Goal: Information Seeking & Learning: Learn about a topic

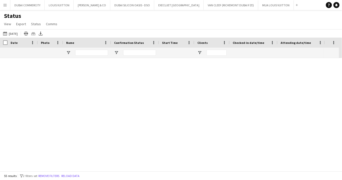
scroll to position [480, 0]
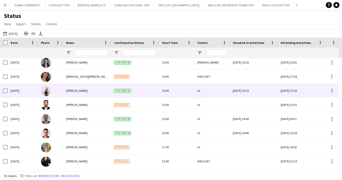
scroll to position [666, 0]
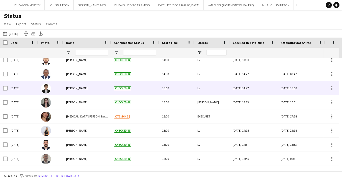
scroll to position [614, 0]
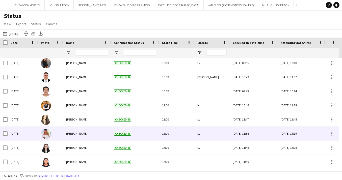
scroll to position [320, 0]
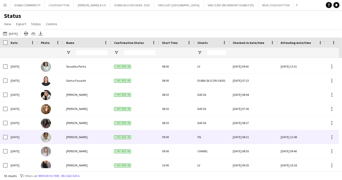
scroll to position [212, 0]
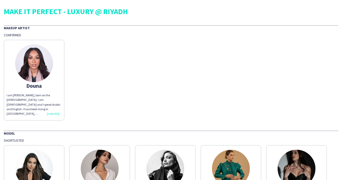
click at [36, 64] on img at bounding box center [34, 63] width 38 height 38
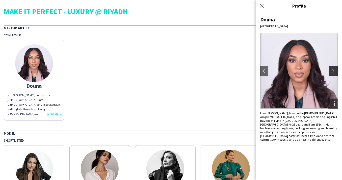
click at [336, 71] on app-icon "chevron-right" at bounding box center [333, 71] width 7 height 5
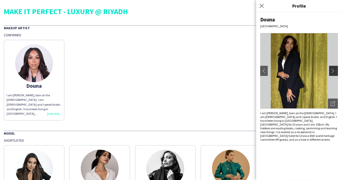
click at [335, 71] on app-icon "chevron-right" at bounding box center [333, 71] width 7 height 5
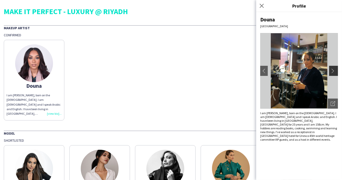
click at [335, 71] on app-icon "chevron-right" at bounding box center [333, 71] width 7 height 5
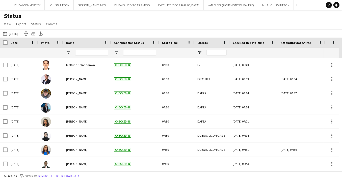
click at [5, 6] on app-icon "Menu" at bounding box center [5, 5] width 4 height 4
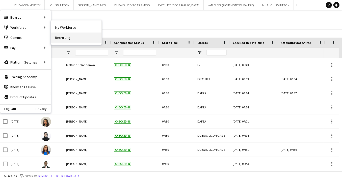
click at [60, 37] on link "Recruiting" at bounding box center [76, 38] width 50 height 10
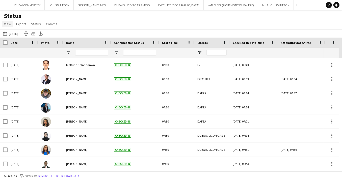
click at [7, 25] on span "View" at bounding box center [7, 24] width 7 height 5
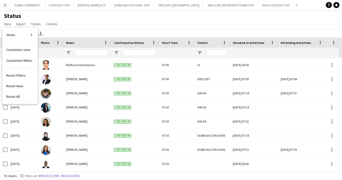
click at [76, 19] on div "Status View Views Default view New view Update view Delete view Edit name Custo…" at bounding box center [171, 20] width 342 height 17
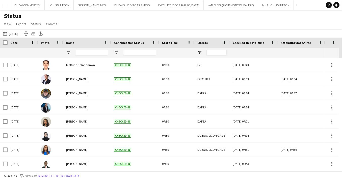
click at [6, 7] on button "Menu" at bounding box center [5, 5] width 10 height 10
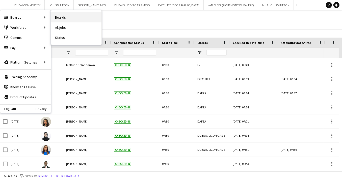
click at [63, 18] on link "Boards" at bounding box center [76, 17] width 50 height 10
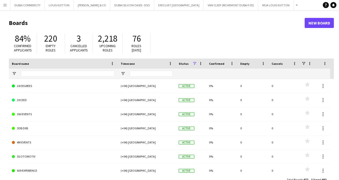
click at [6, 6] on app-icon "Menu" at bounding box center [5, 5] width 4 height 4
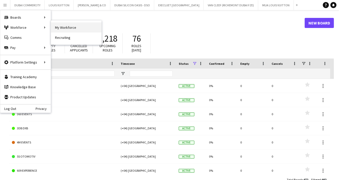
click at [66, 27] on link "My Workforce" at bounding box center [76, 27] width 50 height 10
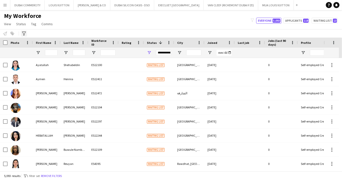
click at [25, 33] on icon "Advanced filters" at bounding box center [24, 34] width 4 height 4
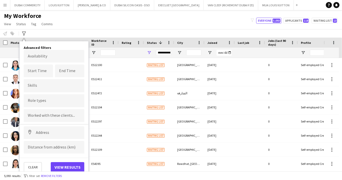
click at [108, 23] on div "My Workforce View Views Default view New view Update view Delete view Edit name…" at bounding box center [171, 20] width 342 height 17
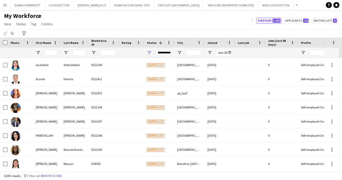
click at [265, 21] on button "Everyone 5,093" at bounding box center [268, 21] width 25 height 6
click at [293, 21] on button "Applicants 118" at bounding box center [296, 21] width 26 height 6
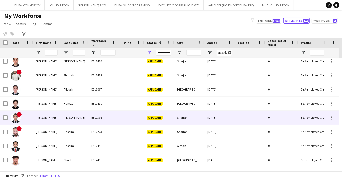
scroll to position [72, 0]
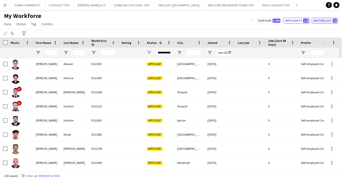
click at [325, 22] on button "Waiting list 13" at bounding box center [324, 21] width 26 height 6
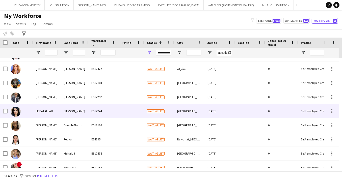
scroll to position [0, 0]
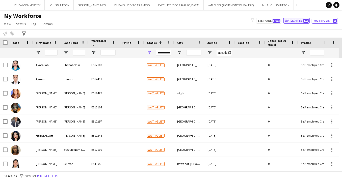
click at [290, 23] on button "Applicants 118" at bounding box center [296, 21] width 26 height 6
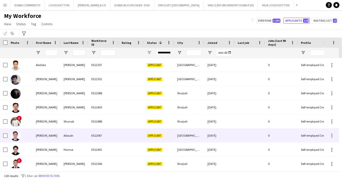
scroll to position [11, 0]
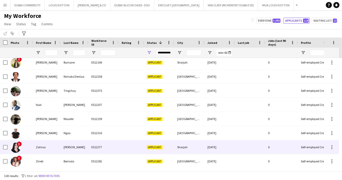
click at [16, 147] on img at bounding box center [16, 148] width 10 height 10
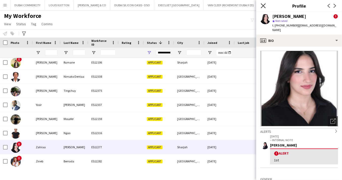
click at [264, 4] on icon "Close pop-in" at bounding box center [263, 5] width 5 height 5
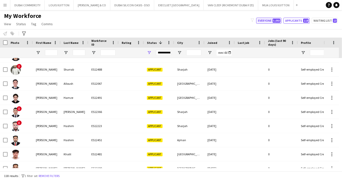
click at [264, 20] on button "Everyone 5,093" at bounding box center [268, 21] width 25 height 6
type input "**********"
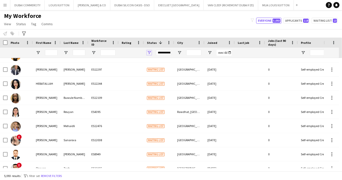
click at [150, 52] on span "Open Filter Menu" at bounding box center [149, 52] width 5 height 5
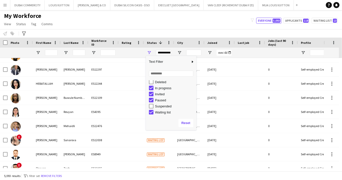
click at [157, 22] on div "My Workforce View Views Default view New view Update view Delete view Edit name…" at bounding box center [171, 20] width 342 height 17
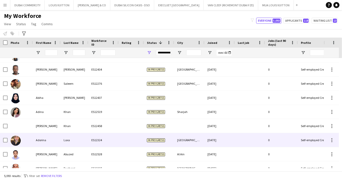
click at [42, 140] on div "Adorina" at bounding box center [47, 140] width 28 height 14
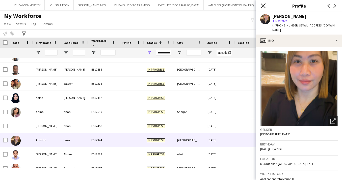
click at [262, 5] on icon at bounding box center [263, 5] width 5 height 5
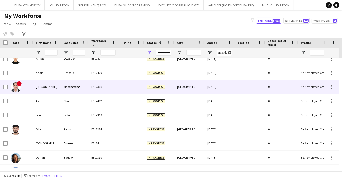
click at [16, 90] on img at bounding box center [16, 87] width 10 height 10
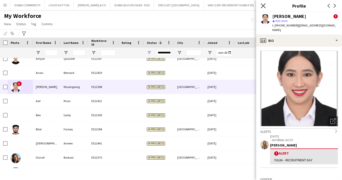
click at [264, 5] on icon "Close pop-in" at bounding box center [263, 5] width 5 height 5
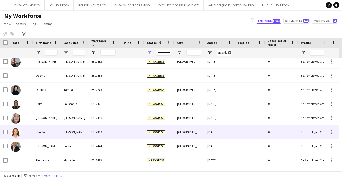
click at [20, 132] on img at bounding box center [16, 133] width 10 height 10
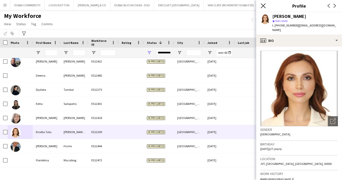
click at [263, 5] on icon at bounding box center [263, 5] width 5 height 5
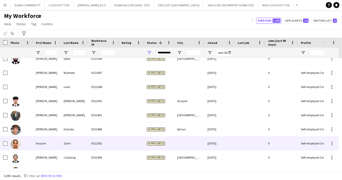
click at [16, 145] on img at bounding box center [16, 144] width 10 height 10
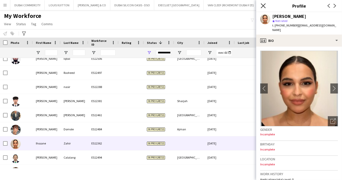
click at [264, 7] on icon at bounding box center [263, 5] width 5 height 5
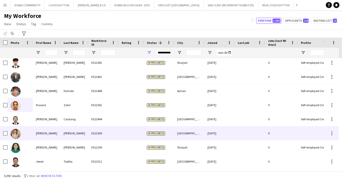
click at [17, 135] on img at bounding box center [16, 134] width 10 height 10
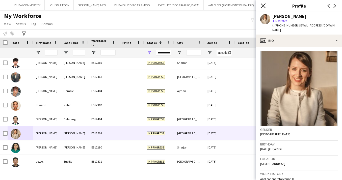
click at [262, 5] on icon at bounding box center [263, 5] width 5 height 5
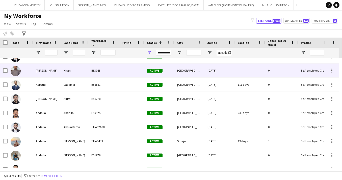
scroll to position [4097, 0]
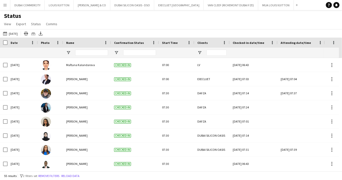
click at [4, 4] on app-icon "Menu" at bounding box center [5, 5] width 4 height 4
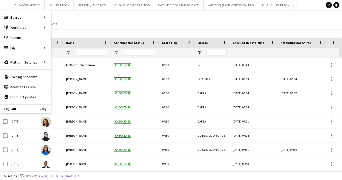
click at [94, 14] on div "Status View Views Default view New view Update view Delete view Edit name Custo…" at bounding box center [171, 20] width 342 height 17
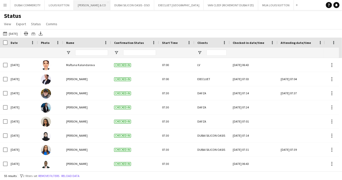
click at [86, 6] on button "TIFFANY & CO Close" at bounding box center [92, 5] width 37 height 10
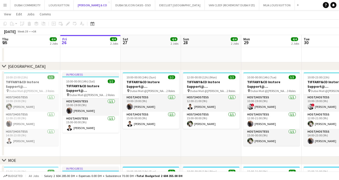
scroll to position [98, 0]
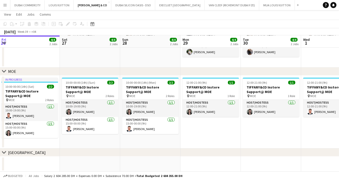
drag, startPoint x: 301, startPoint y: 139, endPoint x: 151, endPoint y: 152, distance: 150.4
click at [146, 154] on div "chevron-right DUBAI MALL chevron-right MOE chevron-right ABU DHABI Tue 23 3/3 2…" at bounding box center [169, 46] width 339 height 250
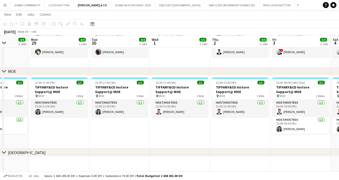
drag, startPoint x: 290, startPoint y: 136, endPoint x: 139, endPoint y: 145, distance: 151.9
click at [139, 145] on app-calendar-viewport "Thu 25 4/4 2 Jobs Fri 26 4/4 2 Jobs Sat 27 4/4 2 Jobs Sun 28 4/4 2 Jobs Mon 29 …" at bounding box center [169, 46] width 339 height 250
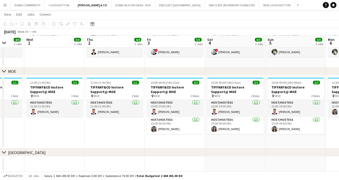
drag, startPoint x: 226, startPoint y: 139, endPoint x: 106, endPoint y: 145, distance: 119.9
click at [106, 145] on app-calendar-viewport "Sat 27 4/4 2 Jobs Sun 28 4/4 2 Jobs Mon 29 4/4 2 Jobs Tue 30 4/4 2 Jobs Wed 1 3…" at bounding box center [169, 46] width 339 height 250
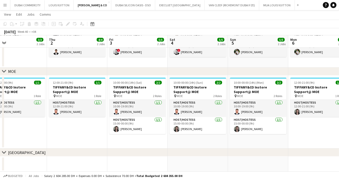
drag, startPoint x: 236, startPoint y: 138, endPoint x: 77, endPoint y: 140, distance: 158.7
click at [77, 140] on app-calendar-viewport "Sun 28 4/4 2 Jobs Mon 29 4/4 2 Jobs Tue 30 4/4 2 Jobs Wed 1 3/3 2 Jobs Thu 2 4/…" at bounding box center [169, 46] width 339 height 250
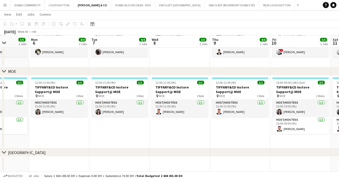
drag, startPoint x: 294, startPoint y: 135, endPoint x: 156, endPoint y: 140, distance: 138.0
click at [156, 140] on app-calendar-viewport "Thu 2 4/4 2 Jobs Fri 3 5/5 2 Jobs Sat 4 5/5 2 Jobs Sun 5 5/5 2 Jobs Mon 6 4/4 2…" at bounding box center [169, 46] width 339 height 250
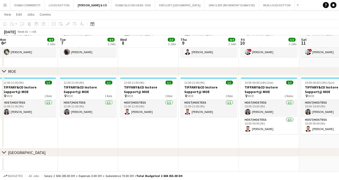
drag, startPoint x: 160, startPoint y: 133, endPoint x: 113, endPoint y: 134, distance: 47.4
click at [114, 134] on app-calendar-viewport "Fri 3 5/5 2 Jobs Sat 4 5/5 2 Jobs Sun 5 5/5 2 Jobs Mon 6 4/4 2 Jobs Tue 7 4/4 2…" at bounding box center [169, 46] width 339 height 250
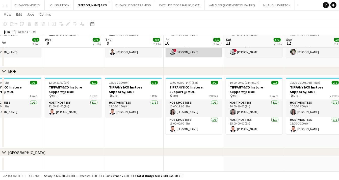
click at [171, 51] on app-user-avatar at bounding box center [172, 52] width 6 height 6
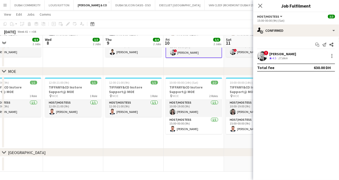
click at [262, 57] on app-user-avatar at bounding box center [262, 56] width 10 height 10
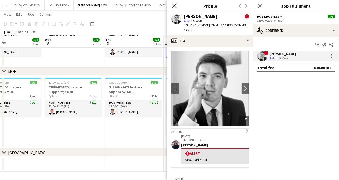
click at [176, 6] on icon "Close pop-in" at bounding box center [174, 5] width 5 height 5
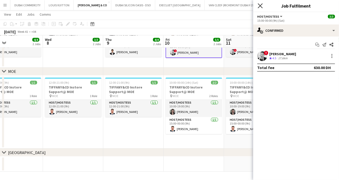
click at [261, 7] on icon at bounding box center [259, 5] width 5 height 5
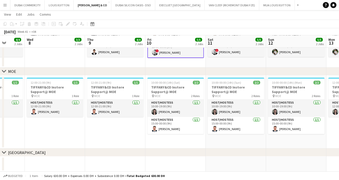
scroll to position [0, 220]
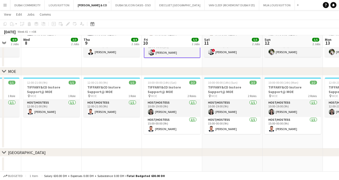
drag, startPoint x: 256, startPoint y: 143, endPoint x: 235, endPoint y: 145, distance: 21.5
click at [235, 145] on app-calendar-viewport "Sat 4 5/5 2 Jobs Sun 5 5/5 2 Jobs Mon 6 4/4 2 Jobs Tue 7 4/4 2 Jobs Wed 8 3/3 2…" at bounding box center [169, 46] width 339 height 250
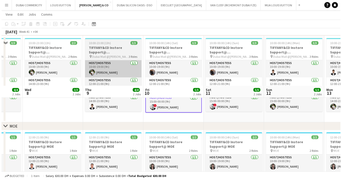
scroll to position [0, 0]
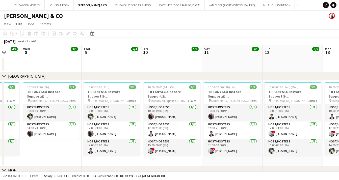
click at [5, 4] on app-icon "Menu" at bounding box center [5, 5] width 4 height 4
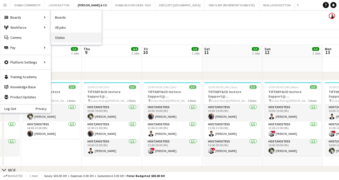
click at [65, 38] on link "Status" at bounding box center [76, 38] width 50 height 10
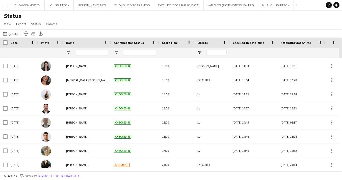
scroll to position [664, 0]
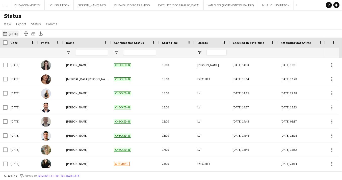
click at [7, 34] on app-icon "[DATE]" at bounding box center [6, 34] width 6 height 4
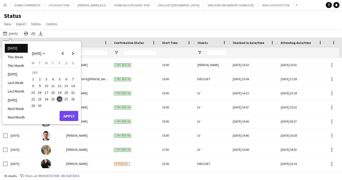
click at [59, 100] on span "26" at bounding box center [59, 99] width 6 height 6
click at [67, 117] on button "Apply" at bounding box center [69, 116] width 19 height 10
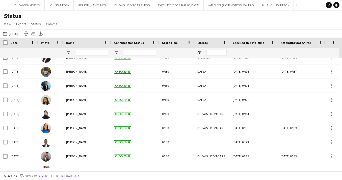
scroll to position [0, 0]
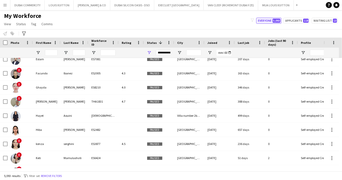
click at [266, 20] on button "Everyone 5,093" at bounding box center [268, 21] width 25 height 6
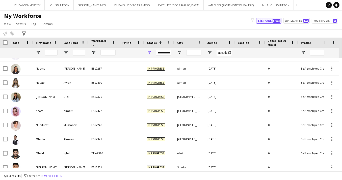
click at [266, 22] on button "Everyone 5,093" at bounding box center [268, 21] width 25 height 6
click at [165, 51] on div "**********" at bounding box center [163, 53] width 15 height 6
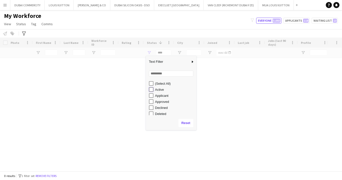
type input "**********"
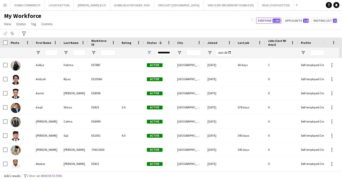
click at [136, 26] on div "My Workforce View Views Default view New view Update view Delete view Edit name…" at bounding box center [171, 20] width 342 height 17
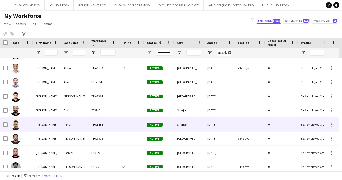
scroll to position [1773, 0]
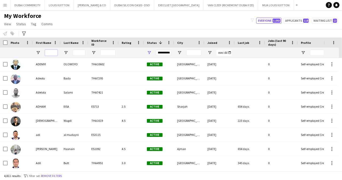
click at [52, 54] on input "First Name Filter Input" at bounding box center [51, 53] width 13 height 6
click at [79, 53] on input "Last Name Filter Input" at bounding box center [79, 53] width 13 height 6
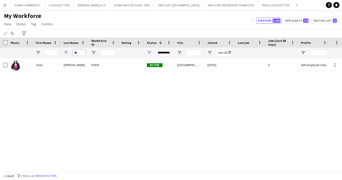
type input "*"
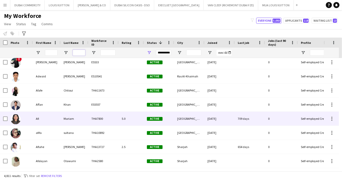
scroll to position [3160, 0]
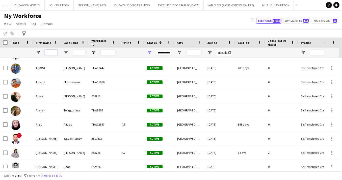
click at [53, 53] on input "First Name Filter Input" at bounding box center [51, 53] width 13 height 6
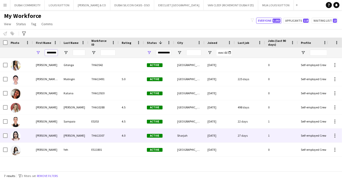
type input "********"
click at [35, 139] on div "[PERSON_NAME]" at bounding box center [47, 136] width 28 height 14
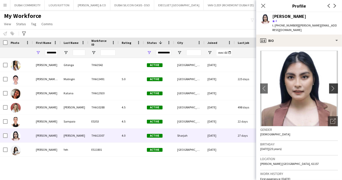
click at [330, 89] on app-icon "chevron-right" at bounding box center [334, 88] width 8 height 5
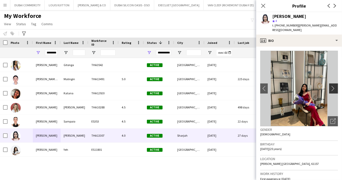
click at [330, 89] on app-icon "chevron-right" at bounding box center [334, 88] width 8 height 5
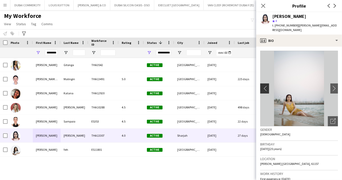
click at [262, 89] on app-icon "chevron-left" at bounding box center [264, 88] width 8 height 5
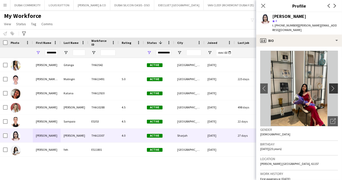
click at [332, 90] on app-icon "chevron-right" at bounding box center [334, 88] width 8 height 5
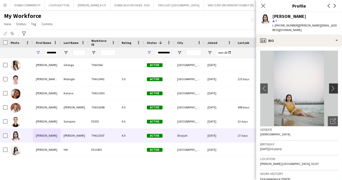
click at [332, 90] on app-icon "chevron-right" at bounding box center [334, 88] width 8 height 5
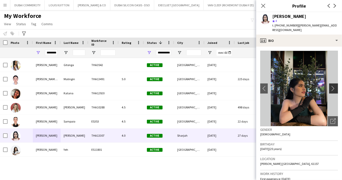
click at [332, 90] on app-icon "chevron-right" at bounding box center [334, 88] width 8 height 5
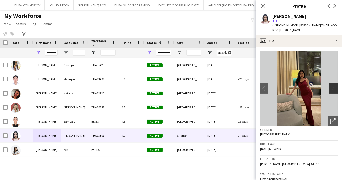
click at [332, 90] on app-icon "chevron-right" at bounding box center [334, 88] width 8 height 5
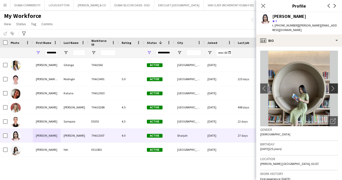
click at [332, 90] on app-icon "chevron-right" at bounding box center [334, 88] width 8 height 5
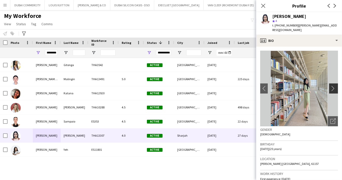
click at [332, 90] on app-icon "chevron-right" at bounding box center [334, 88] width 8 height 5
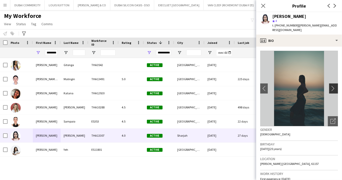
click at [332, 90] on app-icon "chevron-right" at bounding box center [334, 88] width 8 height 5
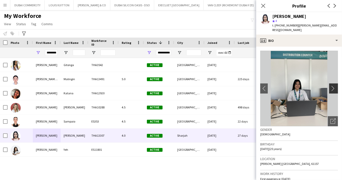
click at [332, 90] on app-icon "chevron-right" at bounding box center [334, 88] width 8 height 5
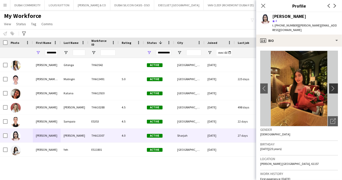
click at [332, 90] on app-icon "chevron-right" at bounding box center [334, 88] width 8 height 5
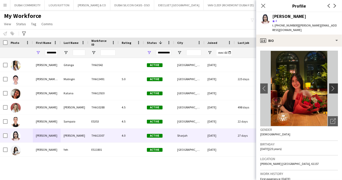
click at [332, 90] on app-icon "chevron-right" at bounding box center [334, 88] width 8 height 5
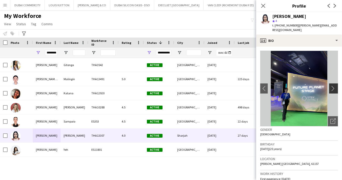
click at [332, 90] on app-icon "chevron-right" at bounding box center [334, 88] width 8 height 5
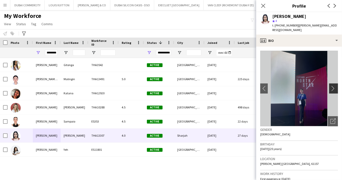
click at [332, 90] on app-icon "chevron-right" at bounding box center [334, 88] width 8 height 5
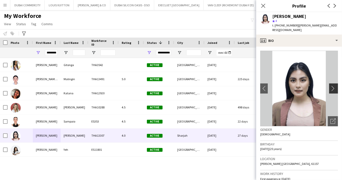
click at [332, 90] on app-icon "chevron-right" at bounding box center [334, 88] width 8 height 5
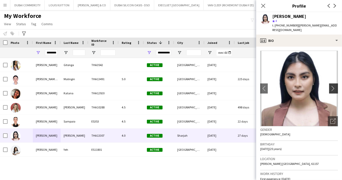
click at [331, 88] on app-icon "chevron-right" at bounding box center [334, 88] width 8 height 5
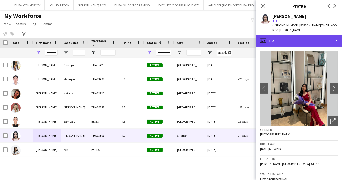
click at [279, 39] on div "profile Bio" at bounding box center [299, 41] width 86 height 12
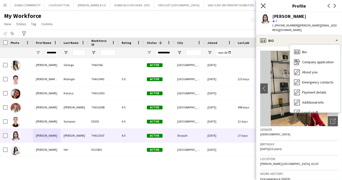
click at [262, 5] on icon at bounding box center [263, 5] width 5 height 5
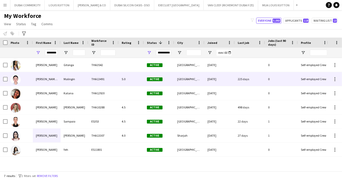
click at [38, 80] on div "[PERSON_NAME] [PERSON_NAME]" at bounding box center [47, 79] width 28 height 14
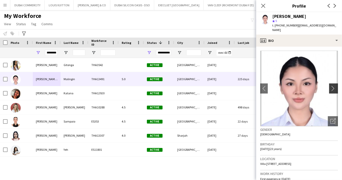
click at [330, 86] on app-icon "chevron-right" at bounding box center [334, 88] width 8 height 5
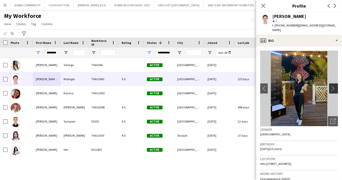
click at [330, 86] on app-icon "chevron-right" at bounding box center [334, 88] width 8 height 5
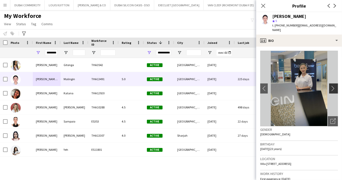
click at [330, 86] on app-icon "chevron-right" at bounding box center [334, 88] width 8 height 5
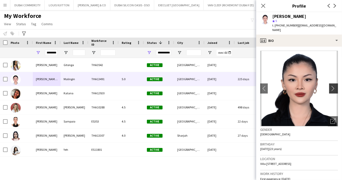
click at [330, 86] on app-icon "chevron-right" at bounding box center [334, 88] width 8 height 5
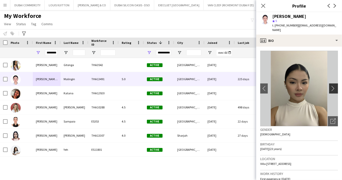
click at [330, 86] on app-icon "chevron-right" at bounding box center [334, 88] width 8 height 5
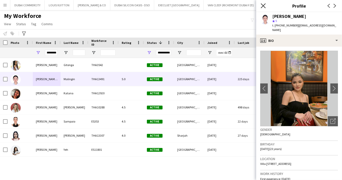
click at [263, 6] on icon at bounding box center [263, 5] width 5 height 5
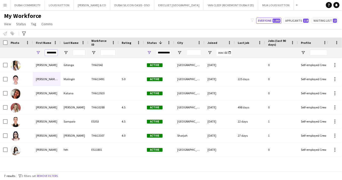
click at [54, 53] on input "********" at bounding box center [51, 53] width 13 height 6
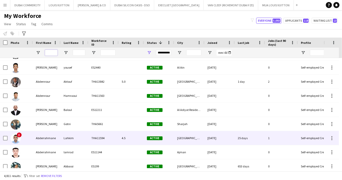
scroll to position [849, 0]
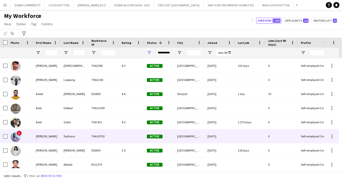
click at [38, 138] on div "[PERSON_NAME]" at bounding box center [47, 136] width 28 height 14
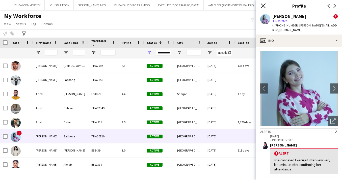
click at [262, 7] on icon "Close pop-in" at bounding box center [263, 5] width 5 height 5
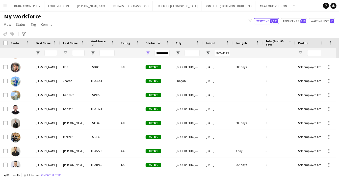
scroll to position [3631, 0]
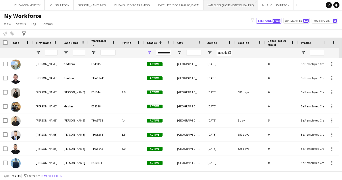
click at [204, 5] on button "VAN CLEEF (RICHEMONT DUBAI FZE) Close" at bounding box center [231, 5] width 54 height 10
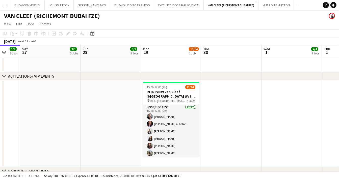
scroll to position [0, 168]
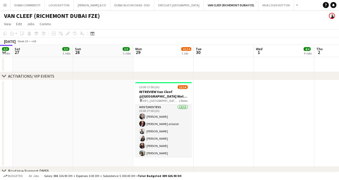
drag, startPoint x: 168, startPoint y: 116, endPoint x: 73, endPoint y: 106, distance: 95.3
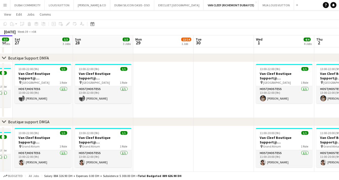
scroll to position [112, 0]
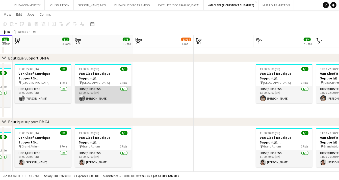
click at [97, 98] on app-card-role "Host/Hostess [DATE] 13:00-22:00 (9h) [PERSON_NAME]" at bounding box center [103, 94] width 56 height 17
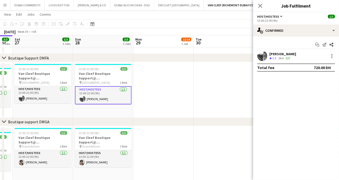
click at [261, 57] on app-user-avatar at bounding box center [262, 56] width 10 height 10
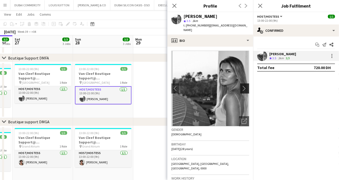
click at [241, 86] on app-icon "chevron-right" at bounding box center [245, 88] width 8 height 5
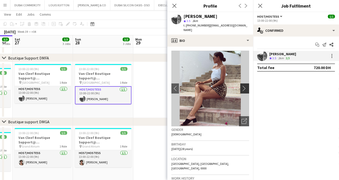
click at [241, 86] on app-icon "chevron-right" at bounding box center [245, 88] width 8 height 5
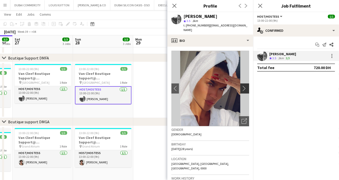
click at [241, 86] on app-icon "chevron-right" at bounding box center [245, 88] width 8 height 5
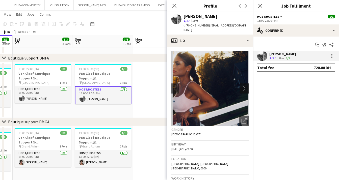
click at [241, 86] on app-icon "chevron-right" at bounding box center [245, 88] width 8 height 5
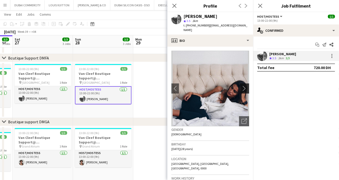
click at [241, 86] on app-icon "chevron-right" at bounding box center [245, 88] width 8 height 5
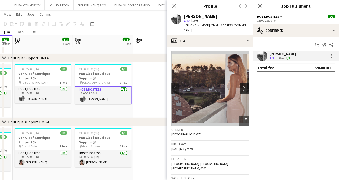
click at [241, 86] on app-icon "chevron-right" at bounding box center [245, 88] width 8 height 5
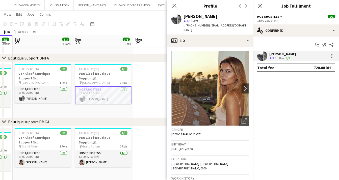
click at [154, 96] on app-date-cell at bounding box center [163, 90] width 60 height 56
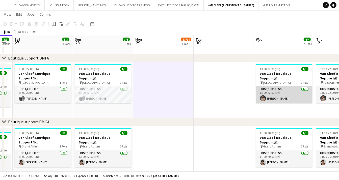
click at [280, 99] on app-card-role "Host/Hostess [DATE] 13:00-22:00 (9h) [PERSON_NAME]" at bounding box center [284, 94] width 56 height 17
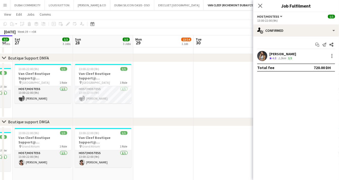
click at [262, 54] on app-user-avatar at bounding box center [262, 56] width 10 height 10
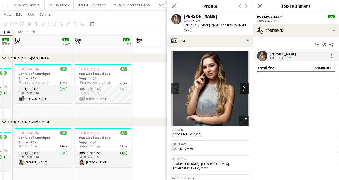
click at [241, 86] on app-icon "chevron-right" at bounding box center [245, 88] width 8 height 5
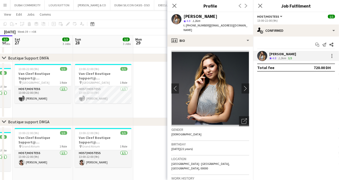
click at [210, 88] on img at bounding box center [210, 89] width 78 height 76
click at [207, 86] on img at bounding box center [210, 89] width 78 height 76
click at [149, 75] on app-date-cell at bounding box center [163, 90] width 60 height 56
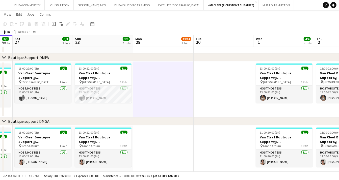
scroll to position [113, 0]
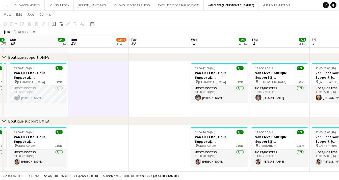
drag, startPoint x: 217, startPoint y: 148, endPoint x: 152, endPoint y: 143, distance: 65.0
click at [152, 143] on app-calendar-viewport "Thu 25 3/3 3 Jobs Fri 26 3/3 3 Jobs Sat 27 3/3 3 Jobs Sun 28 3/3 3 Jobs Mon 29 …" at bounding box center [169, 117] width 339 height 422
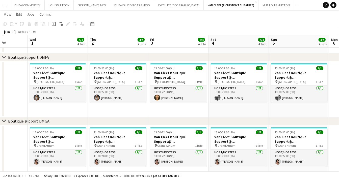
scroll to position [0, 169]
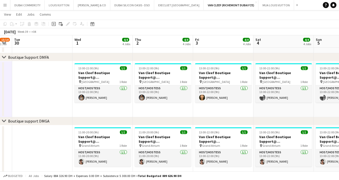
drag, startPoint x: 170, startPoint y: 102, endPoint x: 60, endPoint y: 93, distance: 111.4
click at [56, 90] on app-calendar-viewport "Sat 27 3/3 3 Jobs Sun 28 3/3 3 Jobs Mon 29 13/14 1 Job Tue 30 Wed 1 4/4 4 Jobs …" at bounding box center [169, 117] width 339 height 422
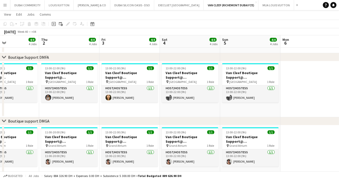
scroll to position [0, 209]
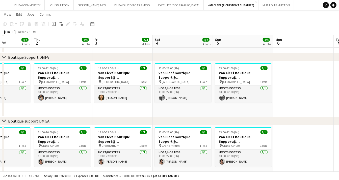
drag, startPoint x: 222, startPoint y: 108, endPoint x: 129, endPoint y: 107, distance: 92.6
click at [129, 107] on app-calendar-viewport "Sun 28 3/3 3 Jobs Mon 29 13/14 1 Job Tue 30 Wed 1 4/4 4 Jobs Thu 2 4/4 4 Jobs F…" at bounding box center [169, 117] width 339 height 422
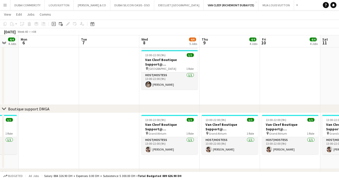
scroll to position [0, 223]
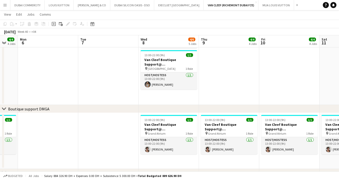
drag, startPoint x: 304, startPoint y: 137, endPoint x: 49, endPoint y: 135, distance: 255.0
click at [49, 135] on app-calendar-viewport "Thu 2 4/4 4 Jobs Fri 3 4/4 4 Jobs Sat 4 4/4 4 Jobs Sun 5 4/4 4 Jobs Mon 6 Tue 7…" at bounding box center [169, 82] width 339 height 467
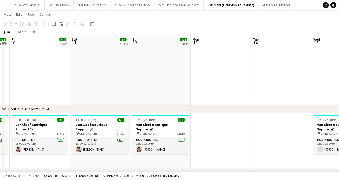
scroll to position [0, 171]
drag, startPoint x: 276, startPoint y: 81, endPoint x: 30, endPoint y: 98, distance: 245.9
click at [30, 98] on app-calendar-viewport "Tue 7 Wed 8 4/6 5 Jobs Thu 9 4/4 4 Jobs Fri 10 4/4 4 Jobs Sat 11 4/4 4 Jobs Sun…" at bounding box center [169, 82] width 339 height 467
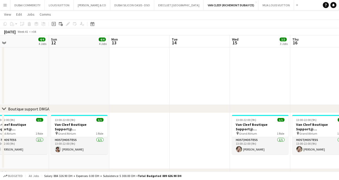
scroll to position [0, 156]
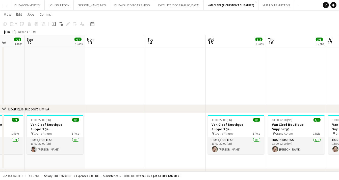
drag, startPoint x: 273, startPoint y: 85, endPoint x: 168, endPoint y: 80, distance: 104.8
click at [168, 80] on app-calendar-viewport "Thu 9 4/4 4 Jobs Fri 10 4/4 4 Jobs Sat 11 4/4 4 Jobs Sun 12 4/4 4 Jobs Mon 13 T…" at bounding box center [169, 82] width 339 height 467
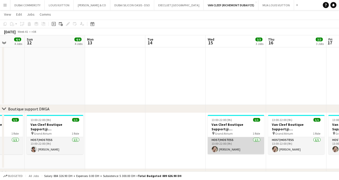
click at [237, 149] on app-card-role "Host/Hostess [DATE] 13:00-22:00 (9h) [PERSON_NAME]" at bounding box center [236, 145] width 56 height 17
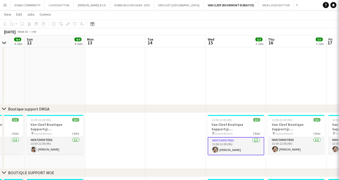
scroll to position [0, 156]
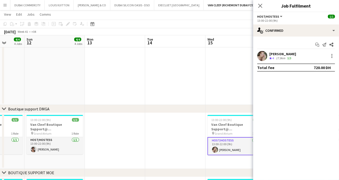
click at [260, 55] on app-user-avatar at bounding box center [262, 56] width 10 height 10
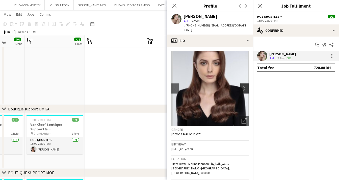
click at [241, 88] on button "chevron-right" at bounding box center [245, 88] width 10 height 10
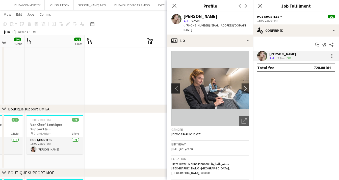
click at [175, 86] on app-icon "chevron-left" at bounding box center [175, 88] width 8 height 5
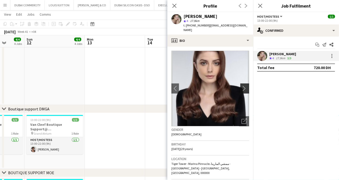
click at [241, 86] on app-icon "chevron-right" at bounding box center [245, 88] width 8 height 5
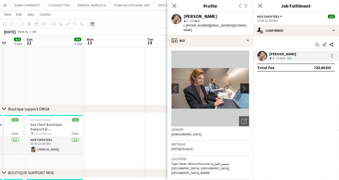
click at [241, 86] on app-icon "chevron-right" at bounding box center [245, 88] width 8 height 5
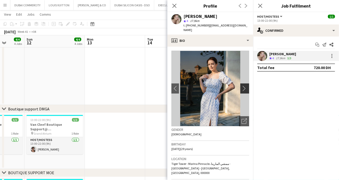
click at [241, 86] on app-icon "chevron-right" at bounding box center [245, 88] width 8 height 5
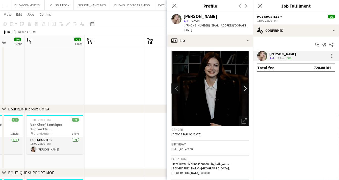
click at [176, 86] on app-icon "chevron-left" at bounding box center [175, 88] width 8 height 5
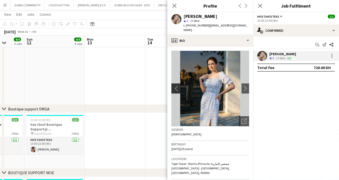
click at [176, 86] on app-icon "chevron-left" at bounding box center [175, 88] width 8 height 5
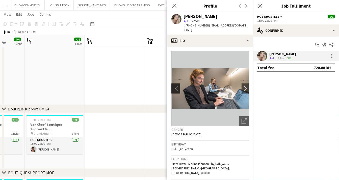
click at [176, 86] on app-icon "chevron-left" at bounding box center [175, 88] width 8 height 5
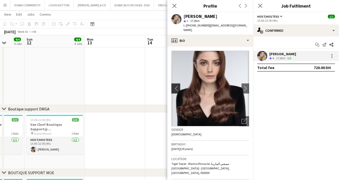
click at [176, 86] on app-icon "chevron-left" at bounding box center [175, 88] width 8 height 5
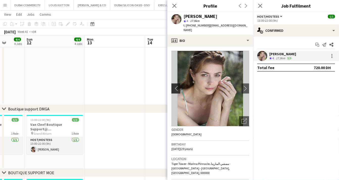
click at [176, 86] on app-icon "chevron-left" at bounding box center [175, 88] width 8 height 5
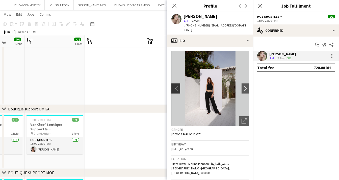
click at [177, 86] on app-icon "chevron-left" at bounding box center [175, 88] width 8 height 5
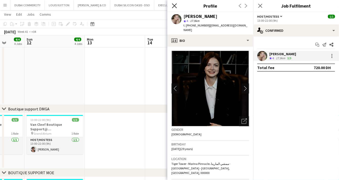
click at [174, 6] on icon "Close pop-in" at bounding box center [174, 5] width 5 height 5
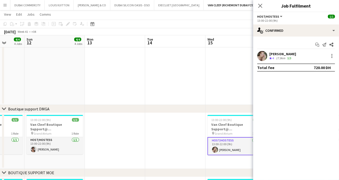
drag, startPoint x: 182, startPoint y: 111, endPoint x: 104, endPoint y: 100, distance: 79.3
click at [104, 99] on div "chevron-right ACTIVATIONS/ VIP EVENTS chevron-right Boutique Support DMFA chevr…" at bounding box center [169, 82] width 339 height 467
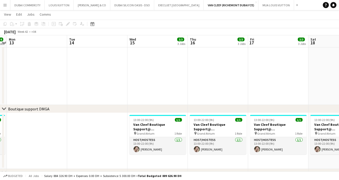
drag, startPoint x: 275, startPoint y: 84, endPoint x: 137, endPoint y: 80, distance: 138.3
click at [137, 80] on app-calendar-viewport "Fri 10 4/4 4 Jobs Sat 11 4/4 4 Jobs Sun 12 4/4 4 Jobs Mon 13 Tue 14 Wed 15 3/3 …" at bounding box center [169, 82] width 339 height 467
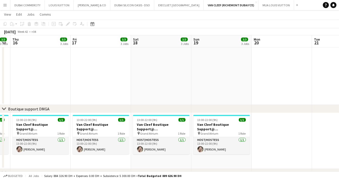
scroll to position [0, 177]
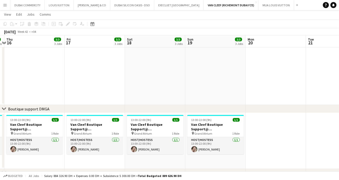
drag, startPoint x: 282, startPoint y: 82, endPoint x: 162, endPoint y: 82, distance: 120.3
click at [162, 82] on app-calendar-viewport "Mon 13 Tue 14 Wed 15 3/3 3 Jobs Thu 16 3/3 3 Jobs Fri 17 3/3 3 Jobs Sat 18 3/3 …" at bounding box center [169, 82] width 339 height 467
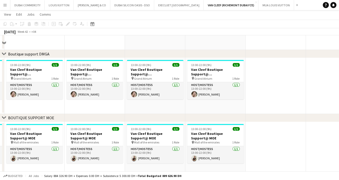
scroll to position [259, 0]
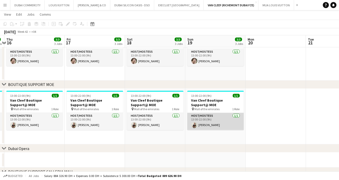
click at [206, 126] on app-card-role "Host/Hostess [DATE] 13:00-22:00 (9h) [PERSON_NAME]" at bounding box center [215, 121] width 56 height 17
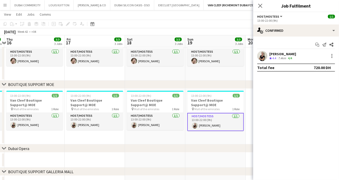
click at [262, 54] on app-user-avatar at bounding box center [262, 56] width 10 height 10
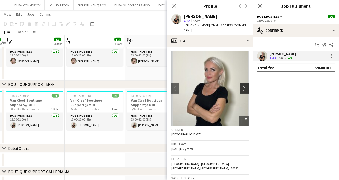
click at [241, 86] on app-icon "chevron-right" at bounding box center [245, 88] width 8 height 5
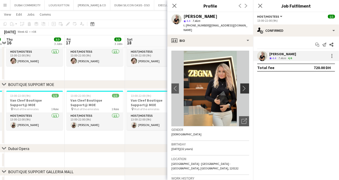
click at [241, 86] on app-icon "chevron-right" at bounding box center [245, 88] width 8 height 5
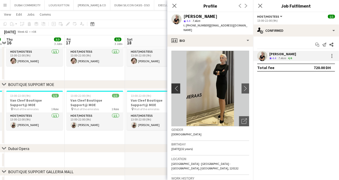
click at [173, 86] on app-icon "chevron-left" at bounding box center [175, 88] width 8 height 5
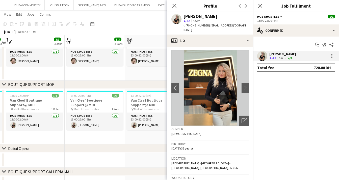
scroll to position [1, 0]
click at [177, 85] on app-icon "chevron-left" at bounding box center [175, 87] width 8 height 5
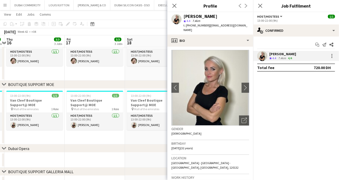
click at [140, 148] on div "chevron-right [GEOGRAPHIC_DATA]" at bounding box center [169, 149] width 339 height 8
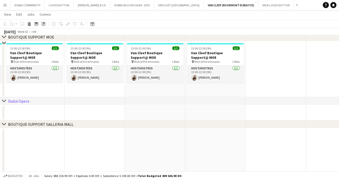
scroll to position [315, 0]
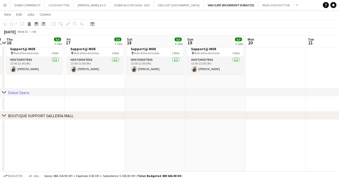
drag, startPoint x: 107, startPoint y: 96, endPoint x: 287, endPoint y: 103, distance: 180.2
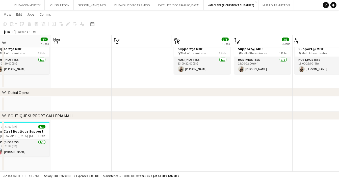
scroll to position [0, 117]
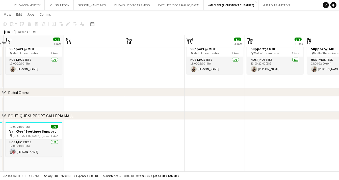
drag, startPoint x: 77, startPoint y: 82, endPoint x: 253, endPoint y: 86, distance: 176.6
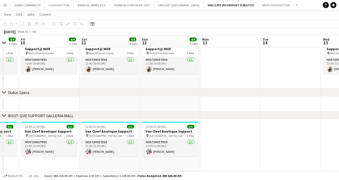
scroll to position [0, 149]
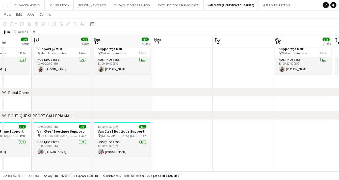
drag, startPoint x: 109, startPoint y: 81, endPoint x: 182, endPoint y: 101, distance: 75.4
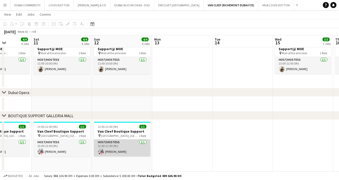
click at [121, 149] on app-card-role "Host/Hostess [DATE] 12:00-21:00 (9h) [PERSON_NAME]" at bounding box center [122, 147] width 56 height 17
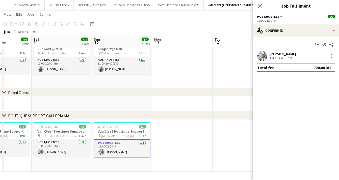
click at [262, 56] on app-user-avatar at bounding box center [262, 56] width 10 height 10
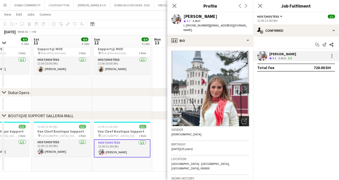
click at [242, 119] on icon "Open photos pop-in" at bounding box center [243, 121] width 5 height 5
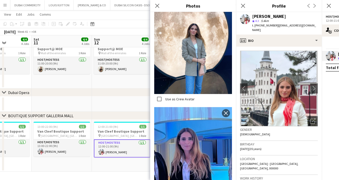
scroll to position [92, 0]
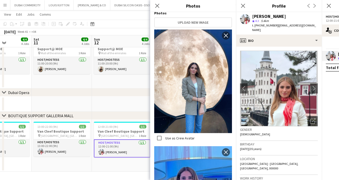
click at [191, 79] on img at bounding box center [193, 82] width 78 height 104
click at [102, 166] on app-date-cell "12:00-21:00 (9h) 1/1 Van Cleef Boutique Support pin [GEOGRAPHIC_DATA], [GEOGRAP…" at bounding box center [122, 146] width 60 height 52
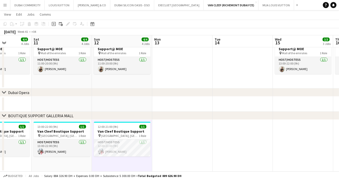
drag, startPoint x: 97, startPoint y: 95, endPoint x: 208, endPoint y: 96, distance: 110.7
click at [229, 95] on div "chevron-right [GEOGRAPHIC_DATA]" at bounding box center [169, 93] width 339 height 8
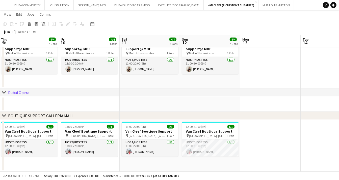
scroll to position [0, 115]
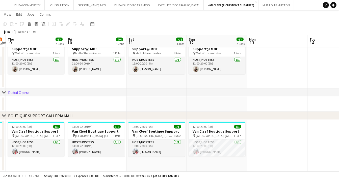
drag, startPoint x: 204, startPoint y: 132, endPoint x: 299, endPoint y: 126, distance: 95.0
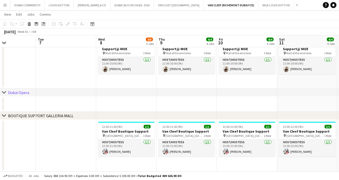
scroll to position [0, 144]
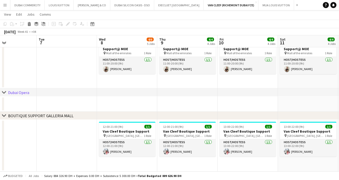
drag, startPoint x: 66, startPoint y: 84, endPoint x: 200, endPoint y: 84, distance: 134.2
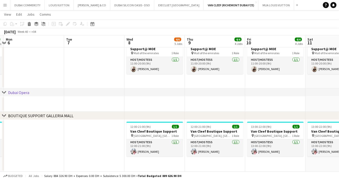
drag, startPoint x: 56, startPoint y: 83, endPoint x: 54, endPoint y: 135, distance: 51.7
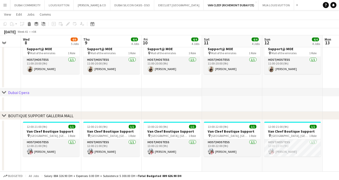
drag, startPoint x: 85, startPoint y: 77, endPoint x: 28, endPoint y: 79, distance: 56.5
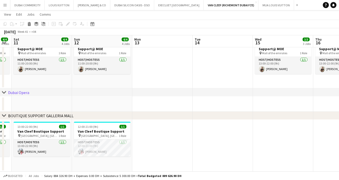
drag, startPoint x: 292, startPoint y: 81, endPoint x: 101, endPoint y: 87, distance: 190.5
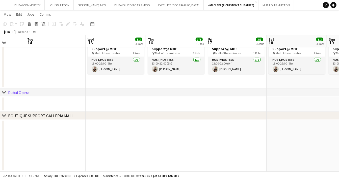
drag, startPoint x: 269, startPoint y: 80, endPoint x: 100, endPoint y: 82, distance: 168.7
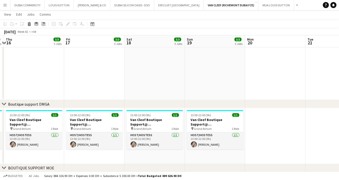
scroll to position [0, 182]
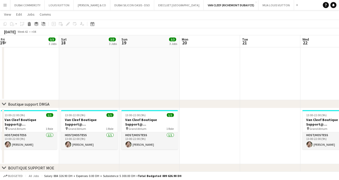
drag, startPoint x: 160, startPoint y: 71, endPoint x: 32, endPoint y: 74, distance: 128.4
click at [32, 74] on app-calendar-viewport "Tue 14 Wed 15 3/3 3 Jobs Thu 16 3/3 3 Jobs Fri 17 3/3 3 Jobs Sat 18 3/3 3 Jobs …" at bounding box center [169, 77] width 339 height 467
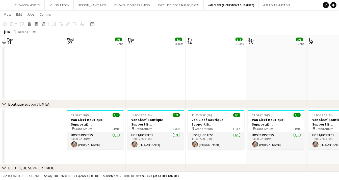
drag, startPoint x: 160, startPoint y: 64, endPoint x: 17, endPoint y: 85, distance: 144.5
click at [17, 85] on app-calendar-viewport "Sat 18 3/3 3 Jobs Sun 19 3/3 3 Jobs Mon 20 Tue 21 Wed 22 3/3 3 Jobs Thu 23 3/3 …" at bounding box center [169, 77] width 339 height 467
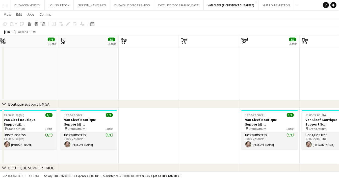
drag, startPoint x: 252, startPoint y: 72, endPoint x: 3, endPoint y: 87, distance: 250.4
click at [3, 87] on div "chevron-right ACTIVATIONS/ VIP EVENTS chevron-right Boutique Support DMFA chevr…" at bounding box center [169, 77] width 339 height 467
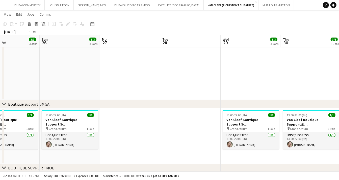
scroll to position [0, 185]
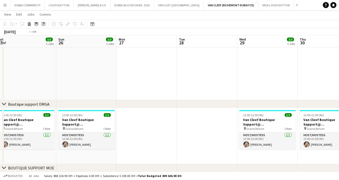
drag, startPoint x: 265, startPoint y: 83, endPoint x: 22, endPoint y: 96, distance: 243.2
click at [22, 96] on app-calendar-viewport "Wed 22 3/3 3 Jobs Thu 23 3/3 3 Jobs Fri 24 3/3 3 Jobs Sat 25 3/3 3 Jobs Sun 26 …" at bounding box center [169, 77] width 339 height 467
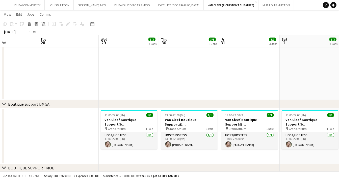
drag, startPoint x: 68, startPoint y: 80, endPoint x: 279, endPoint y: 78, distance: 211.6
click at [290, 79] on app-calendar-viewport "Sat 25 3/3 3 Jobs Sun 26 3/3 3 Jobs Mon 27 Tue 28 Wed 29 3/3 3 Jobs Thu 30 3/3 …" at bounding box center [169, 77] width 339 height 467
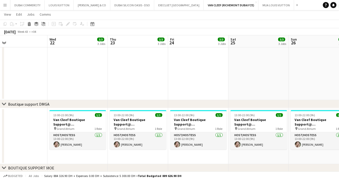
drag, startPoint x: 53, startPoint y: 70, endPoint x: 132, endPoint y: 87, distance: 80.7
click at [339, 76] on html "Menu Boards Boards Boards All jobs Status Workforce Workforce My Workforce Recr…" at bounding box center [169, 72] width 339 height 495
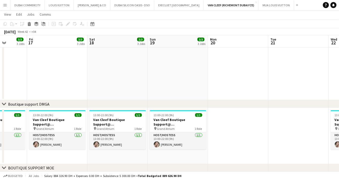
drag, startPoint x: 108, startPoint y: 82, endPoint x: 256, endPoint y: 79, distance: 148.1
click at [339, 76] on html "Menu Boards Boards Boards All jobs Status Workforce Workforce My Workforce Recr…" at bounding box center [169, 72] width 339 height 495
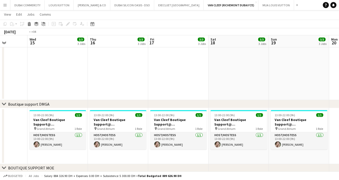
drag, startPoint x: 84, startPoint y: 78, endPoint x: 323, endPoint y: 75, distance: 238.8
click at [325, 75] on app-calendar-viewport "Sun 12 4/4 4 Jobs Mon 13 Tue 14 Wed 15 3/3 3 Jobs Thu 16 3/3 3 Jobs Fri 17 3/3 …" at bounding box center [169, 77] width 339 height 467
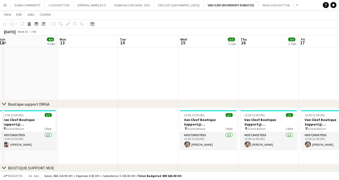
drag, startPoint x: 40, startPoint y: 76, endPoint x: 292, endPoint y: 74, distance: 251.4
click at [307, 74] on app-calendar-viewport "Fri 10 4/4 4 Jobs Sat 11 4/4 4 Jobs Sun 12 4/4 4 Jobs Mon 13 Tue 14 Wed 15 3/3 …" at bounding box center [169, 77] width 339 height 467
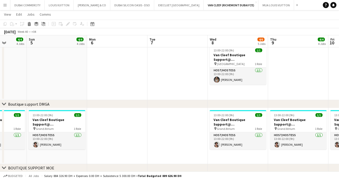
scroll to position [0, 147]
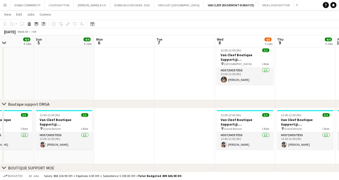
drag, startPoint x: 119, startPoint y: 86, endPoint x: 341, endPoint y: 71, distance: 223.0
click at [339, 71] on html "Menu Boards Boards Boards All jobs Status Workforce Workforce My Workforce Recr…" at bounding box center [169, 72] width 339 height 495
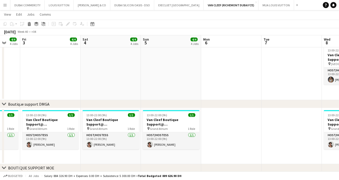
drag, startPoint x: 71, startPoint y: 76, endPoint x: 300, endPoint y: 78, distance: 229.0
click at [300, 78] on app-calendar-viewport "Tue 30 Wed 1 4/4 4 Jobs Thu 2 4/4 4 Jobs Fri 3 4/4 4 Jobs Sat 4 4/4 4 Jobs Sun …" at bounding box center [169, 77] width 339 height 467
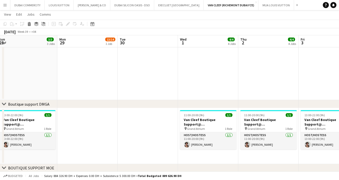
drag, startPoint x: 68, startPoint y: 76, endPoint x: 279, endPoint y: 76, distance: 211.1
click at [283, 76] on app-calendar-viewport "Fri 26 3/3 3 Jobs Sat 27 3/3 3 Jobs Sun 28 3/3 3 Jobs Mon 29 13/14 1 Job Tue 30…" at bounding box center [169, 77] width 339 height 467
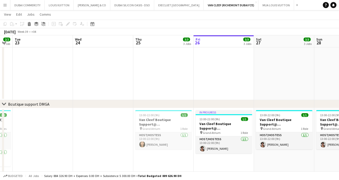
drag, startPoint x: 47, startPoint y: 86, endPoint x: 304, endPoint y: 86, distance: 257.2
click at [304, 86] on app-calendar-viewport "Sun 21 Mon 22 2/2 1 Job Tue 23 Wed 24 Thu 25 3/3 3 Jobs Fri 26 3/3 3 Jobs Sat 2…" at bounding box center [169, 84] width 339 height 480
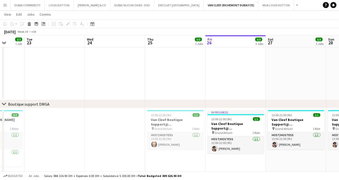
scroll to position [0, 154]
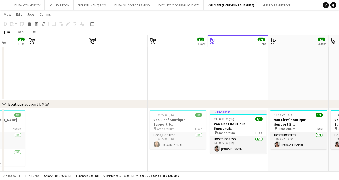
drag, startPoint x: 78, startPoint y: 83, endPoint x: 93, endPoint y: 86, distance: 14.7
click at [93, 86] on app-calendar-viewport "Sat 20 Sun 21 3/3 3 Jobs Mon 22 2/2 1 Job Tue 23 Wed 24 Thu 25 3/3 3 Jobs Fri 2…" at bounding box center [169, 84] width 339 height 480
click at [180, 153] on app-date-cell "13:00-22:00 (9h) 1/1 Van Cleef Boutique Support@ [GEOGRAPHIC_DATA] pin Grand At…" at bounding box center [178, 142] width 60 height 69
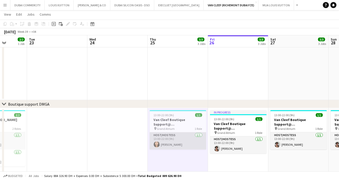
click at [169, 143] on app-card-role "Host/Hostess [DATE] 13:00-22:00 (9h) [PERSON_NAME]" at bounding box center [178, 140] width 56 height 17
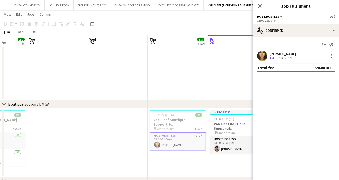
click at [260, 56] on app-user-avatar at bounding box center [262, 56] width 10 height 10
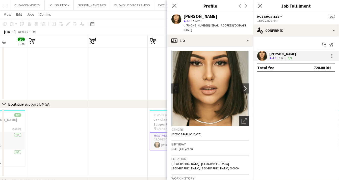
click at [243, 119] on icon at bounding box center [245, 121] width 4 height 4
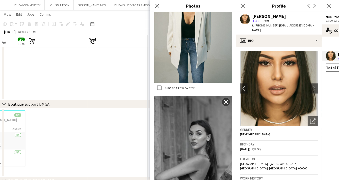
scroll to position [854, 0]
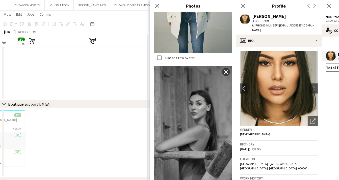
click at [186, 81] on img at bounding box center [193, 124] width 78 height 117
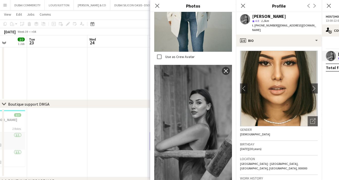
scroll to position [1151, 0]
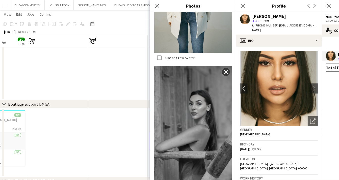
click at [107, 112] on app-date-cell at bounding box center [117, 142] width 60 height 69
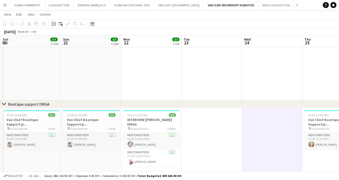
scroll to position [0, 144]
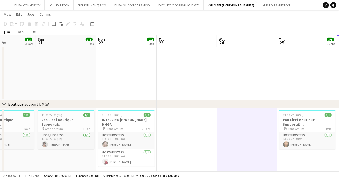
drag, startPoint x: 91, startPoint y: 68, endPoint x: 220, endPoint y: 69, distance: 129.6
click at [221, 69] on app-calendar-viewport "Thu 18 Fri 19 Sat 20 3/3 3 Jobs Sun 21 3/3 3 Jobs Mon 22 2/2 1 Job Tue 23 Wed 2…" at bounding box center [169, 84] width 339 height 480
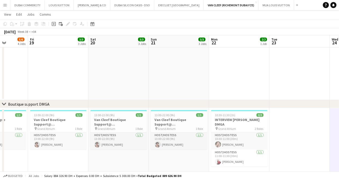
drag, startPoint x: 95, startPoint y: 69, endPoint x: 212, endPoint y: 73, distance: 117.3
click at [234, 72] on app-calendar-viewport "Tue 16 Wed 17 Thu 18 5/6 4 Jobs Fri 19 3/3 3 Jobs Sat 20 3/3 3 Jobs Sun 21 3/3 …" at bounding box center [169, 99] width 339 height 510
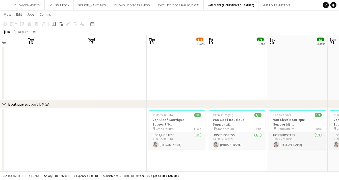
drag, startPoint x: 145, startPoint y: 69, endPoint x: 172, endPoint y: 75, distance: 27.7
click at [236, 71] on app-calendar-viewport "Sat 13 Sun 14 Mon 15 Tue 16 Wed 17 Thu 18 5/6 4 Jobs Fri 19 3/3 3 Jobs Sat 20 3…" at bounding box center [169, 99] width 339 height 510
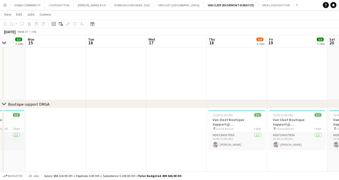
drag, startPoint x: 81, startPoint y: 76, endPoint x: 261, endPoint y: 76, distance: 179.1
click at [261, 76] on app-calendar-viewport "Fri 12 3/3 3 Jobs Sat 13 3/3 3 Jobs Sun 14 3/3 3 Jobs Mon 15 Tue 16 Wed 17 Thu …" at bounding box center [169, 99] width 339 height 510
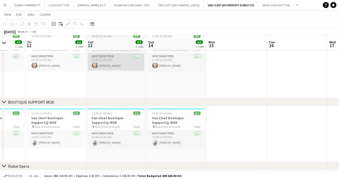
scroll to position [257, 0]
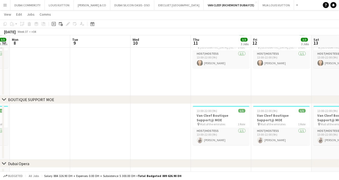
drag, startPoint x: 111, startPoint y: 83, endPoint x: 150, endPoint y: 100, distance: 42.3
click at [259, 84] on app-calendar-viewport "Sat 6 Sun 7 3/3 3 Jobs Mon 8 Tue 9 Wed 10 Thu 11 3/3 3 Jobs Fri 12 3/3 3 Jobs S…" at bounding box center [169, 18] width 339 height 510
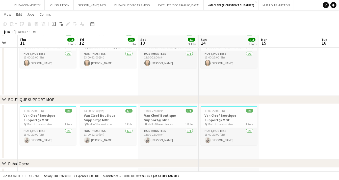
drag, startPoint x: 132, startPoint y: 119, endPoint x: -2, endPoint y: 121, distance: 133.9
click at [0, 121] on html "Menu Boards Boards Boards All jobs Status Workforce Workforce My Workforce Recr…" at bounding box center [169, 12] width 339 height 538
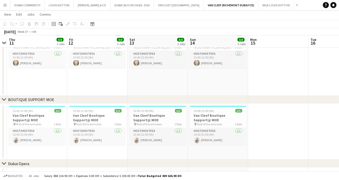
drag, startPoint x: 300, startPoint y: 95, endPoint x: 97, endPoint y: 100, distance: 202.8
click at [97, 100] on div "chevron-right ACTIVATIONS/ VIP EVENTS chevron-right Boutique Support DMFA chevr…" at bounding box center [169, 18] width 339 height 510
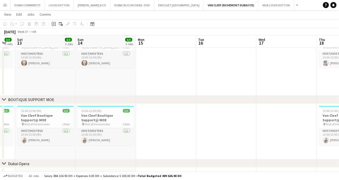
drag, startPoint x: 306, startPoint y: 127, endPoint x: 120, endPoint y: 131, distance: 186.2
click at [120, 131] on app-calendar-viewport "Tue 9 Wed 10 Thu 11 3/3 3 Jobs Fri 12 3/3 3 Jobs Sat 13 3/3 3 Jobs Sun 14 3/3 3…" at bounding box center [169, 18] width 339 height 510
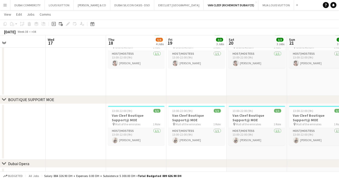
scroll to position [0, 218]
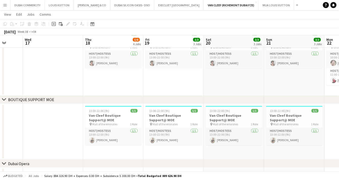
drag, startPoint x: 211, startPoint y: 129, endPoint x: 58, endPoint y: 127, distance: 153.9
click at [58, 127] on app-calendar-viewport "Sat 13 3/3 3 Jobs Sun 14 3/3 3 Jobs Mon 15 Tue 16 Wed 17 Thu 18 5/6 4 Jobs Fri …" at bounding box center [169, 18] width 339 height 510
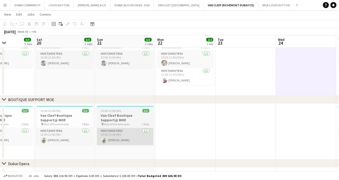
drag, startPoint x: 240, startPoint y: 154, endPoint x: 102, endPoint y: 143, distance: 138.1
click at [82, 144] on app-calendar-viewport "Tue 16 Wed 17 Thu 18 5/6 4 Jobs Fri 19 3/3 3 Jobs Sat 20 3/3 3 Jobs Sun 21 3/3 …" at bounding box center [169, 18] width 339 height 510
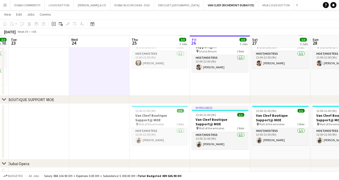
drag, startPoint x: 274, startPoint y: 132, endPoint x: 106, endPoint y: 128, distance: 167.5
click at [106, 128] on app-calendar-viewport "Sat 20 3/3 3 Jobs Sun 21 3/3 3 Jobs Mon 22 2/2 1 Job Tue 23 Wed 24 Thu 25 3/3 3…" at bounding box center [169, 18] width 339 height 510
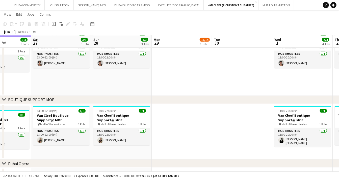
drag, startPoint x: 261, startPoint y: 150, endPoint x: 105, endPoint y: 148, distance: 155.9
click at [105, 148] on app-calendar-viewport "Tue 23 Wed 24 Thu 25 3/3 3 Jobs Fri 26 3/3 3 Jobs Sat 27 3/3 3 Jobs Sun 28 3/3 …" at bounding box center [169, 18] width 339 height 510
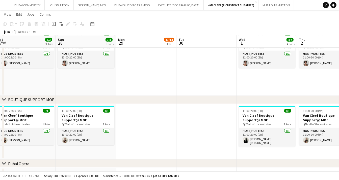
scroll to position [0, 168]
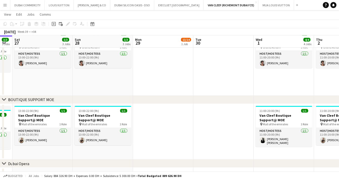
drag, startPoint x: 238, startPoint y: 143, endPoint x: 161, endPoint y: 138, distance: 77.3
click at [161, 138] on app-calendar-viewport "Wed 24 Thu 25 3/3 3 Jobs Fri 26 3/3 3 Jobs Sat 27 3/3 3 Jobs Sun 28 3/3 3 Jobs …" at bounding box center [169, 18] width 339 height 510
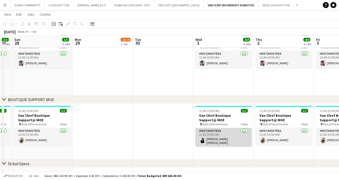
click at [216, 140] on app-card-role "Host/Hostess [DATE] 11:00-20:00 (9h) [PERSON_NAME] [PERSON_NAME]" at bounding box center [223, 137] width 56 height 19
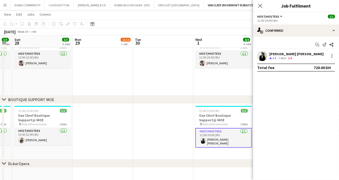
click at [260, 58] on app-user-avatar at bounding box center [262, 56] width 10 height 10
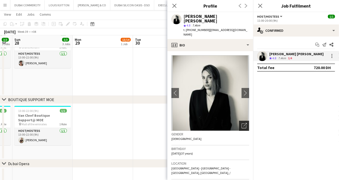
click at [242, 121] on div "Open photos pop-in" at bounding box center [244, 126] width 10 height 10
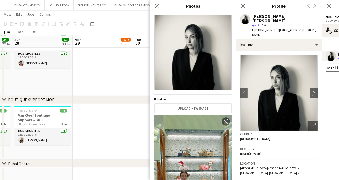
scroll to position [0, 0]
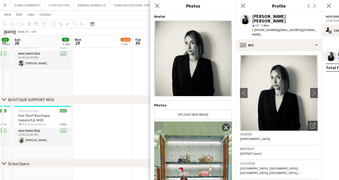
click at [190, 53] on img at bounding box center [193, 59] width 78 height 76
click at [157, 7] on icon "Close pop-in" at bounding box center [157, 5] width 5 height 5
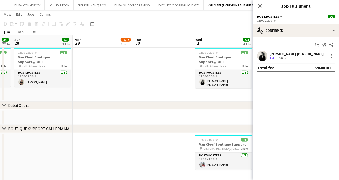
click at [126, 80] on app-date-cell at bounding box center [103, 74] width 60 height 56
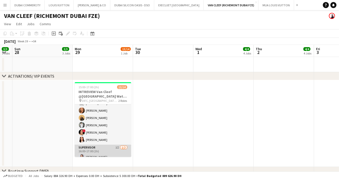
scroll to position [69, 0]
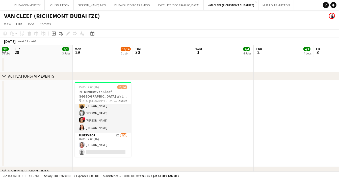
click at [167, 117] on app-date-cell at bounding box center [163, 123] width 60 height 87
